Goal: Navigation & Orientation: Find specific page/section

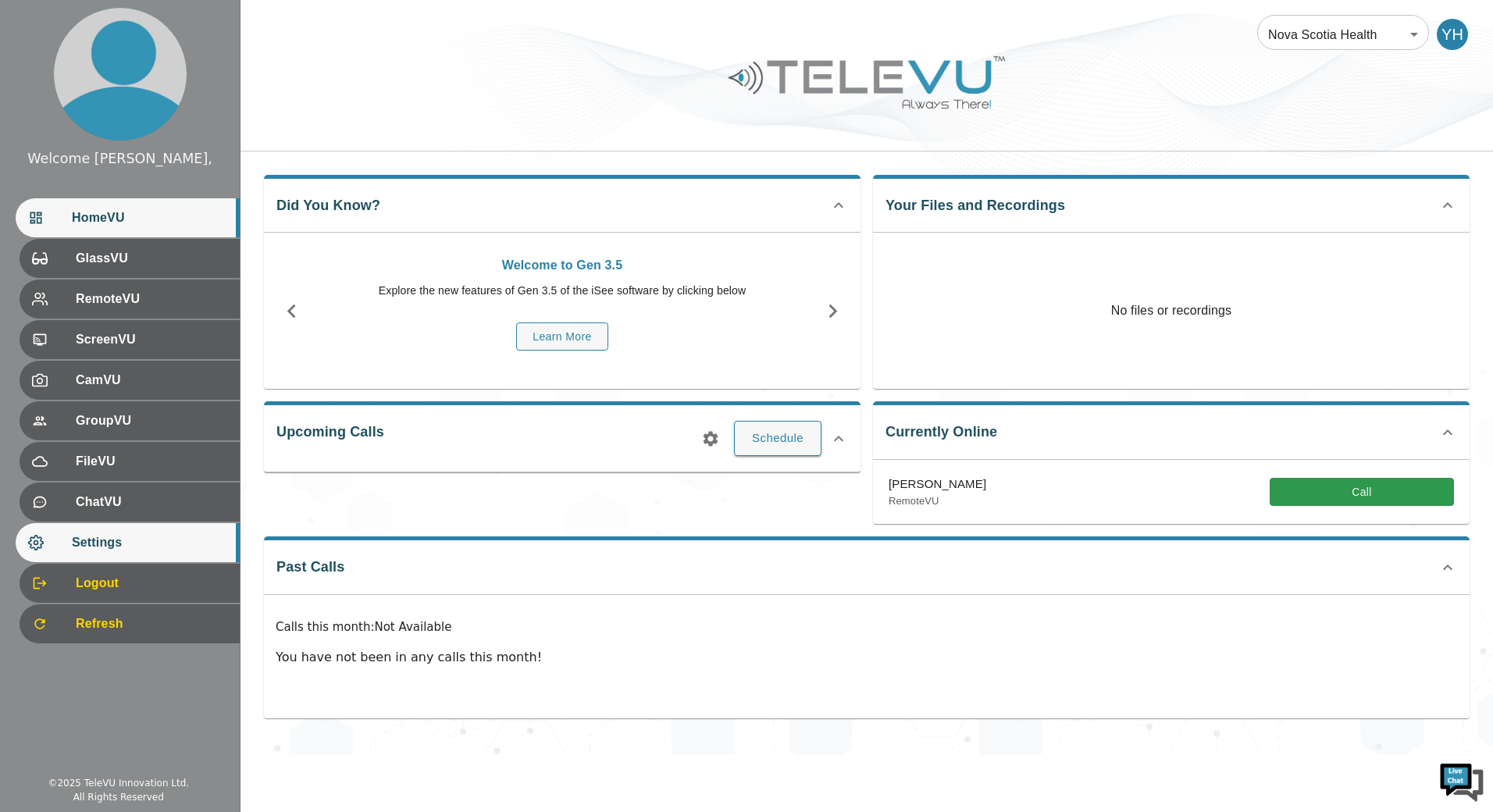
click at [84, 537] on span "Settings" at bounding box center [149, 542] width 156 height 19
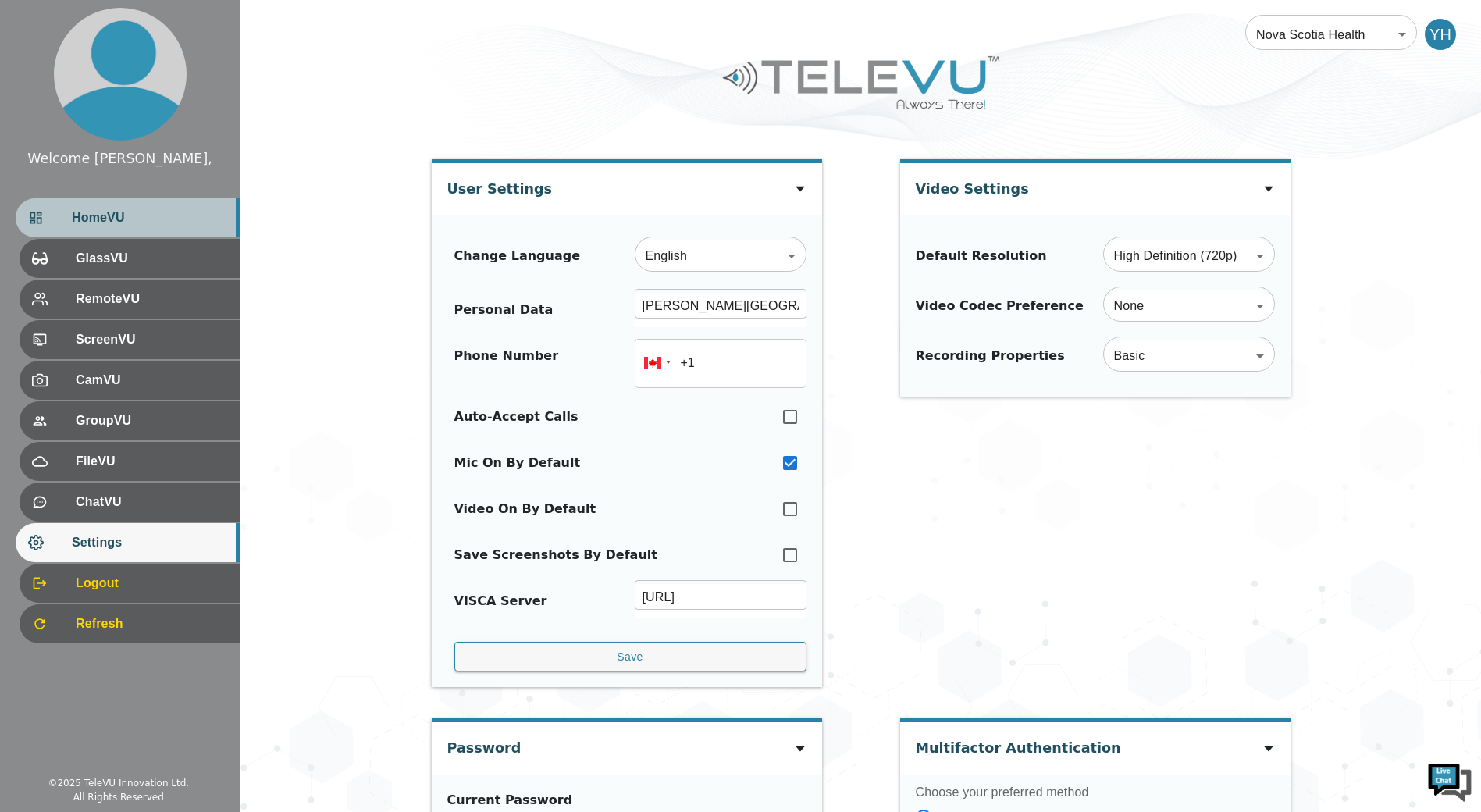
click at [132, 225] on span "HomeVU" at bounding box center [149, 218] width 156 height 19
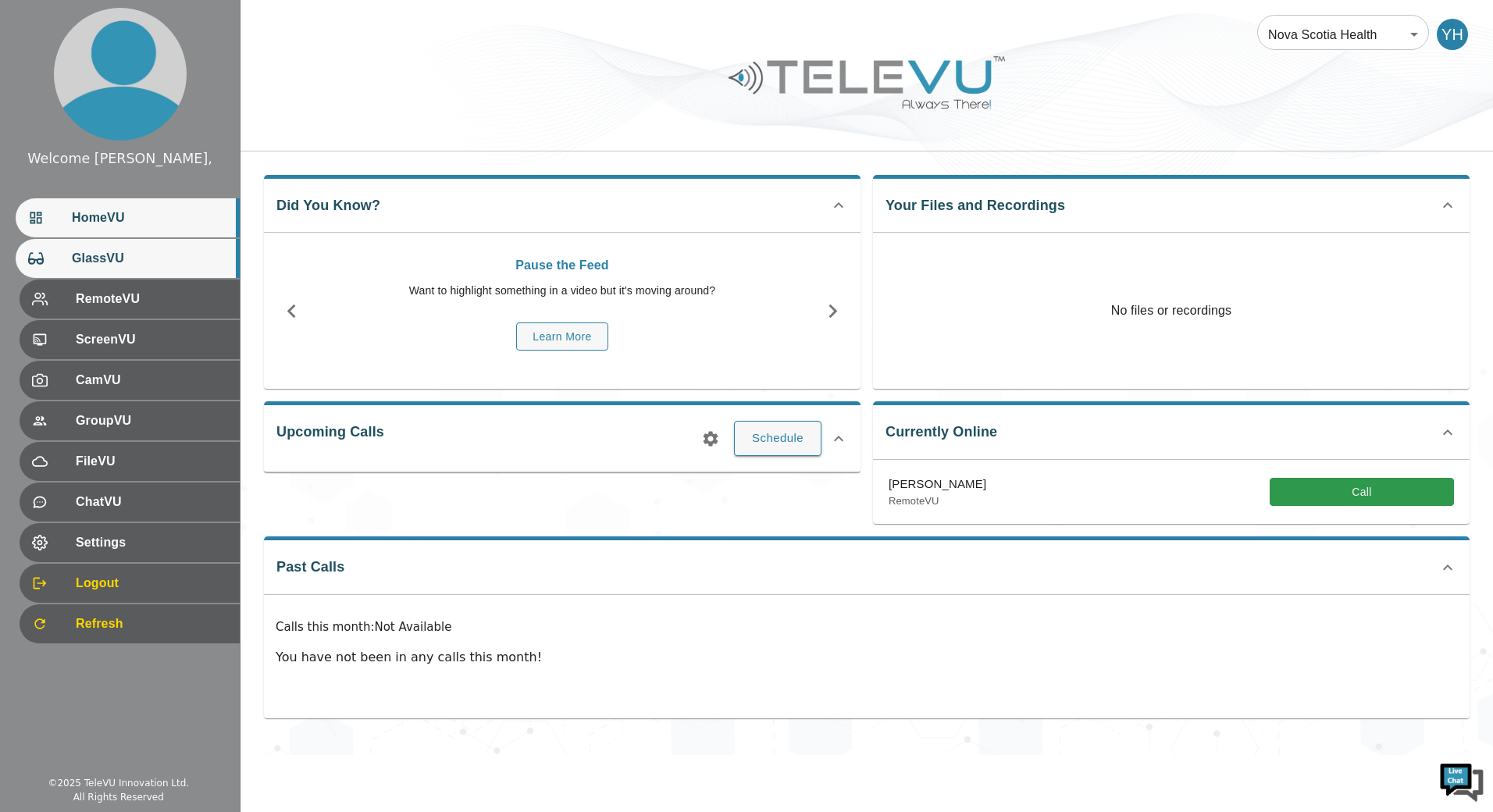
click at [126, 250] on span "GlassVU" at bounding box center [149, 258] width 156 height 19
